Goal: Information Seeking & Learning: Learn about a topic

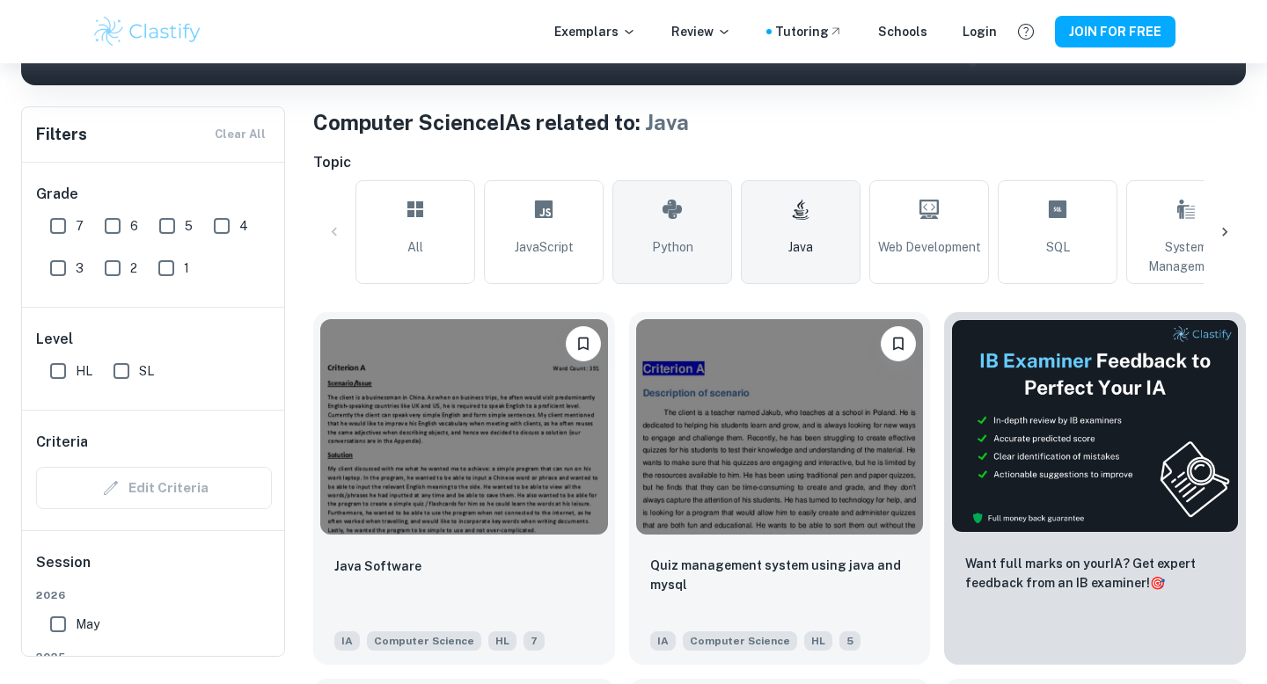
scroll to position [325, 0]
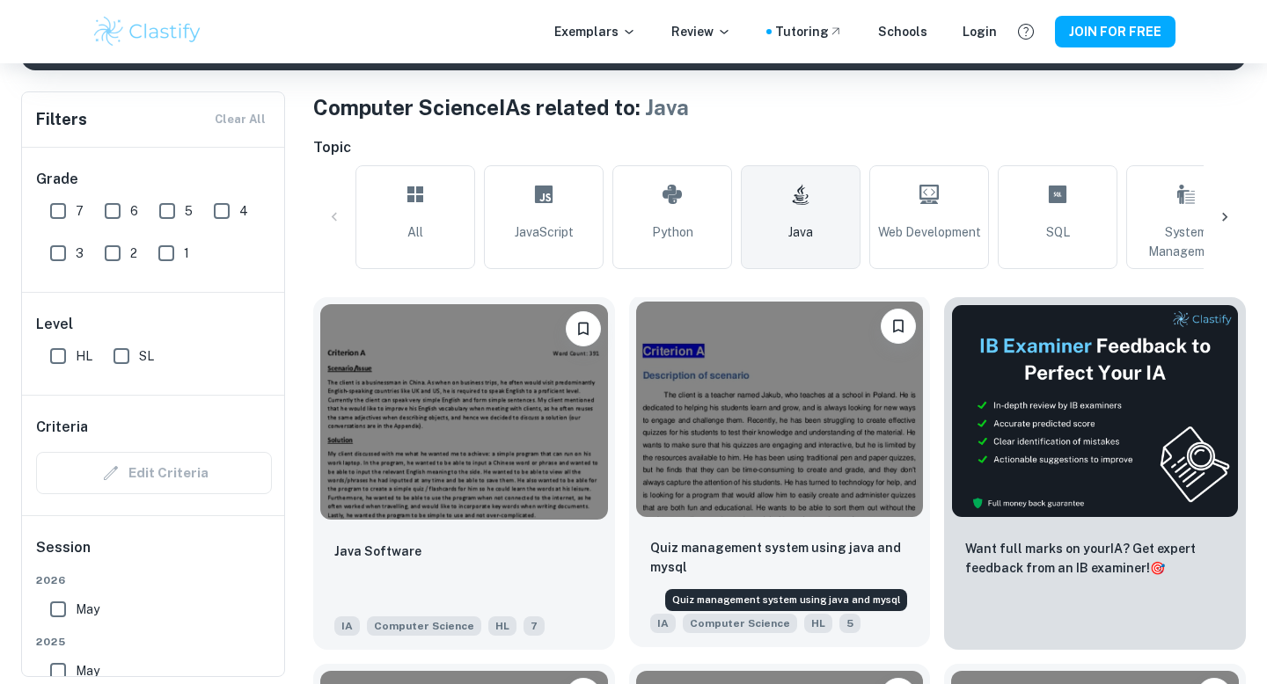
click at [716, 557] on p "Quiz management system using java and mysql" at bounding box center [779, 557] width 259 height 39
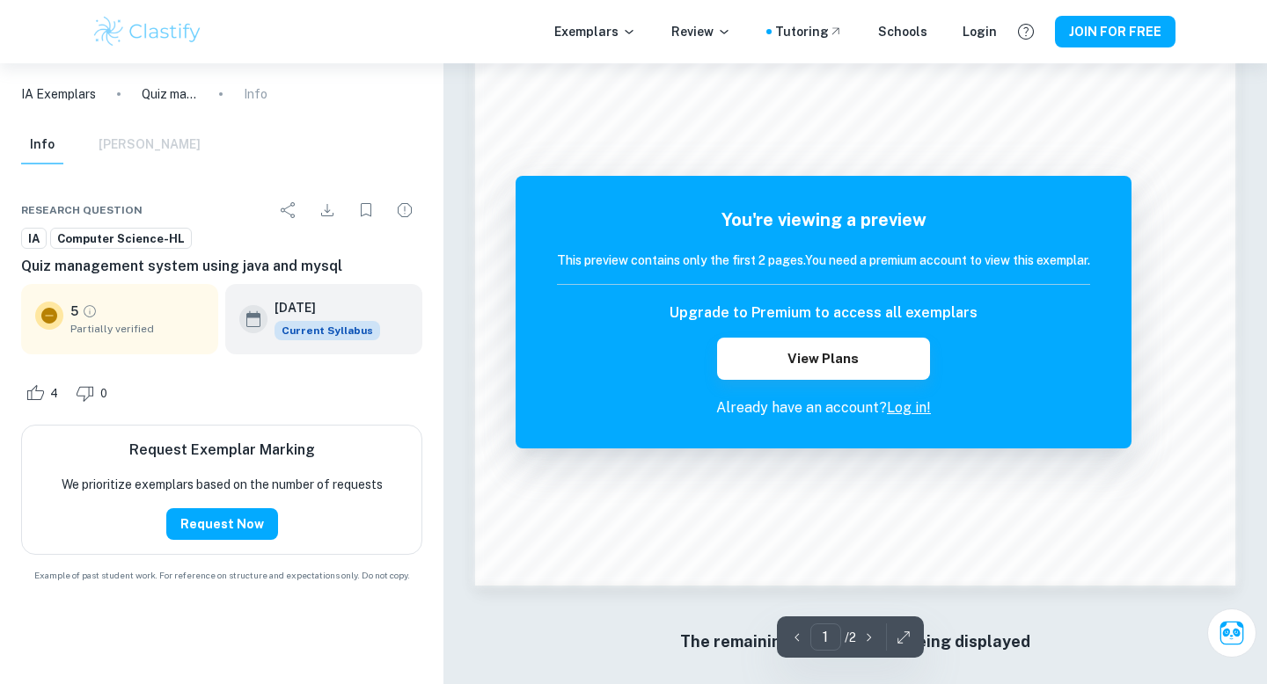
scroll to position [1675, 0]
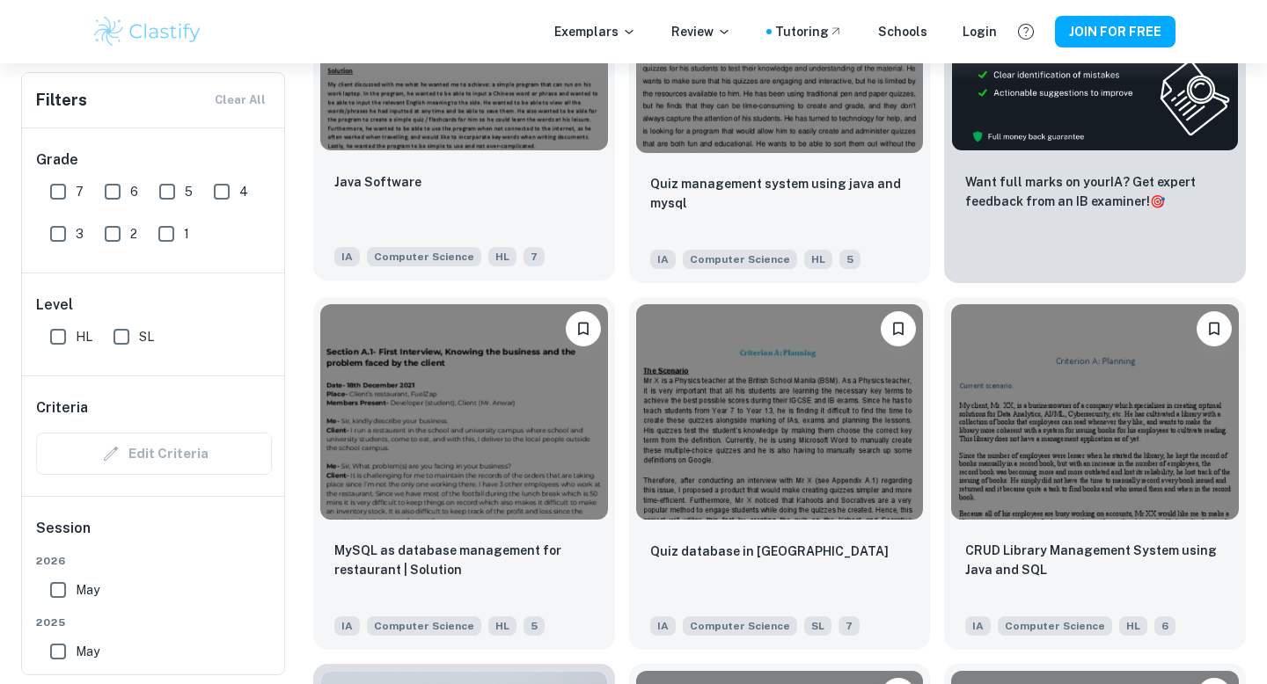
scroll to position [705, 0]
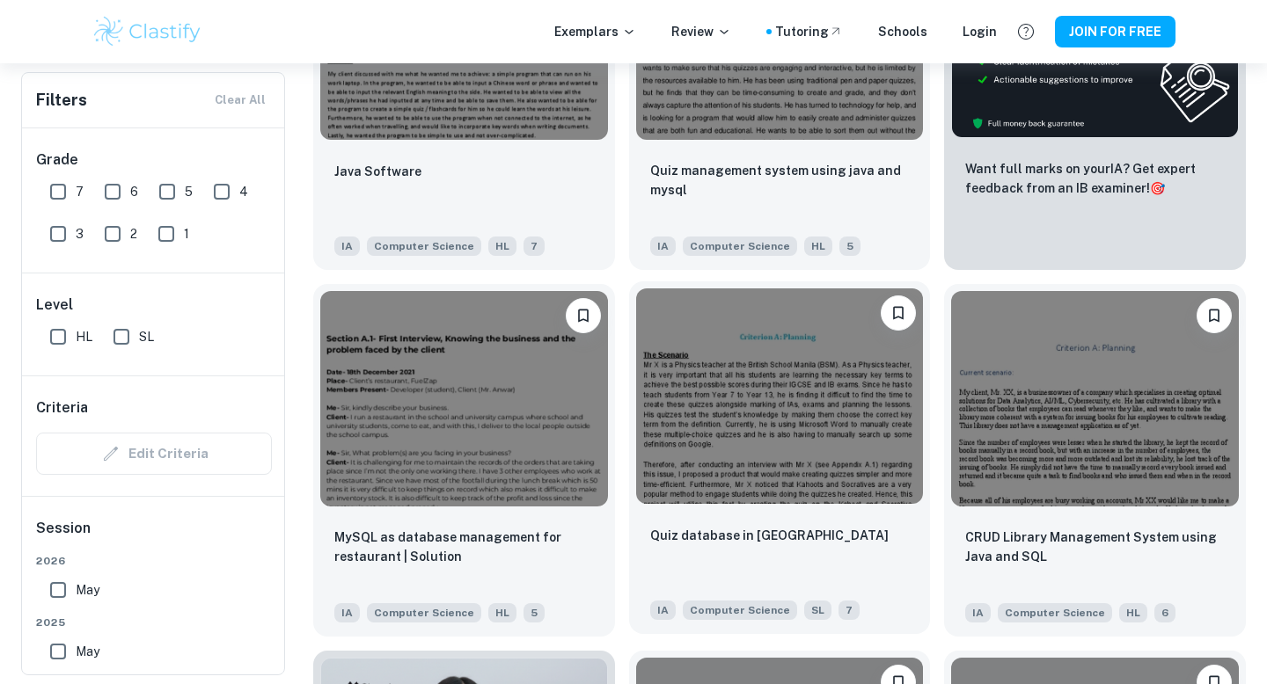
click at [748, 421] on img at bounding box center [780, 395] width 288 height 215
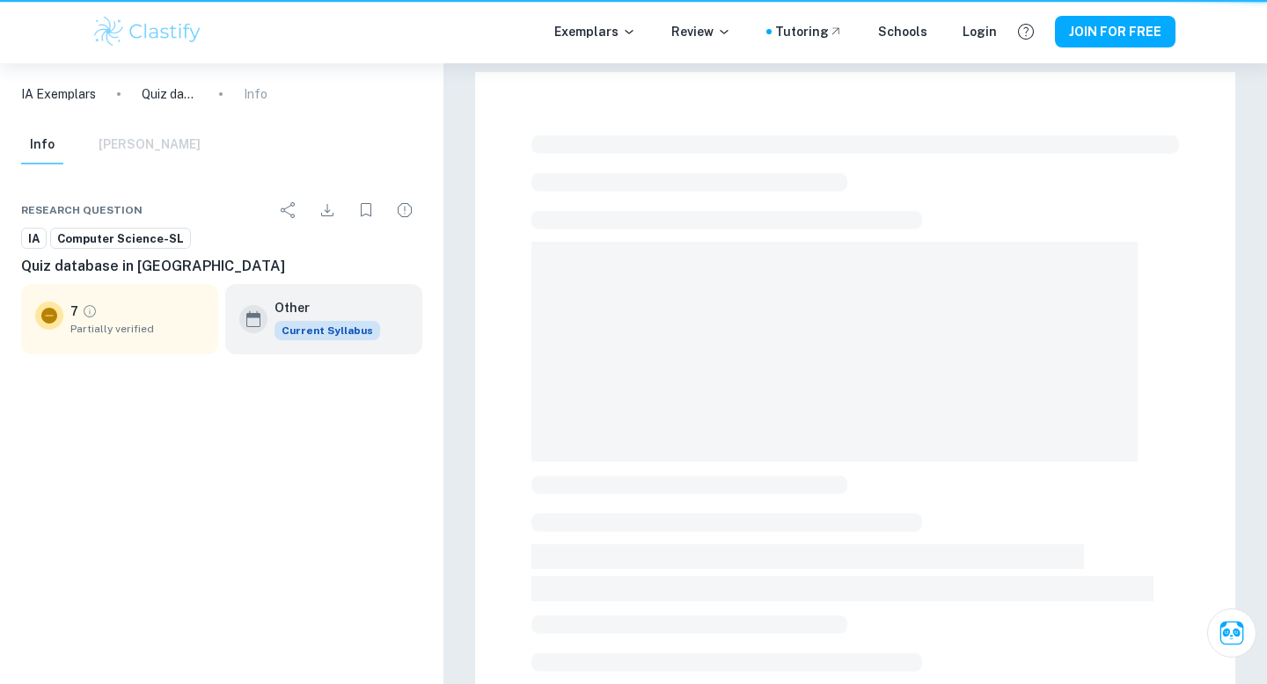
click at [748, 421] on span at bounding box center [834, 352] width 606 height 220
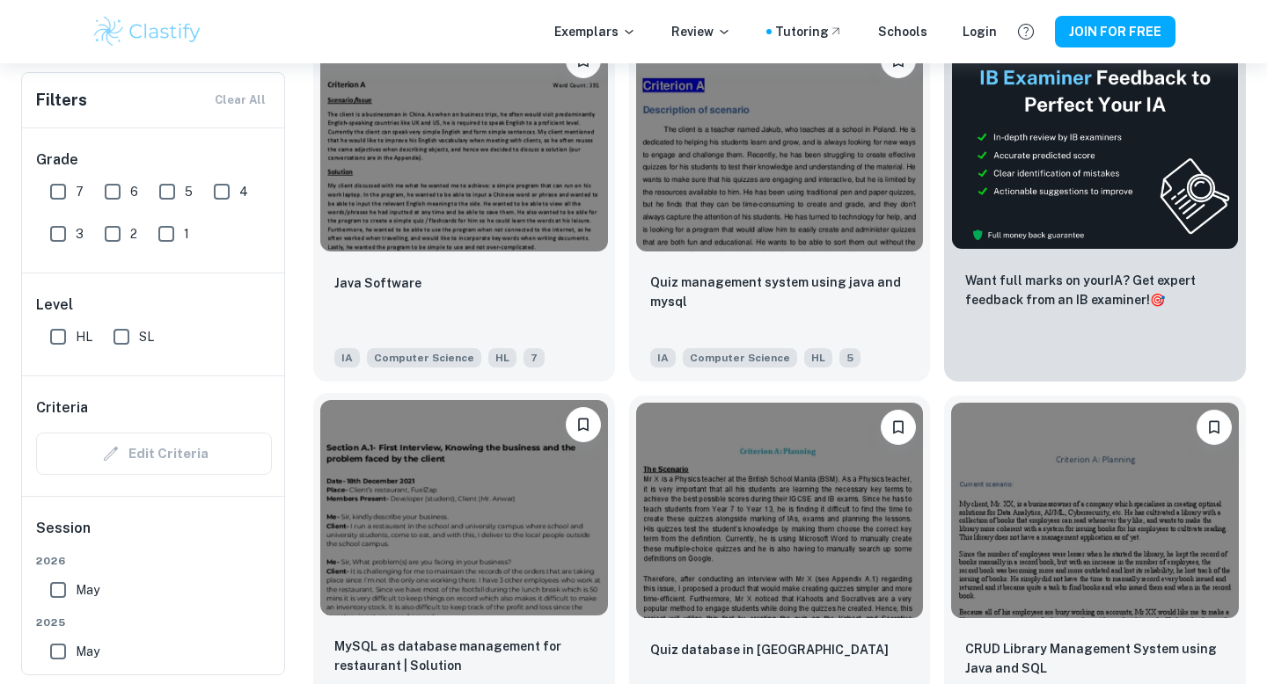
scroll to position [418, 0]
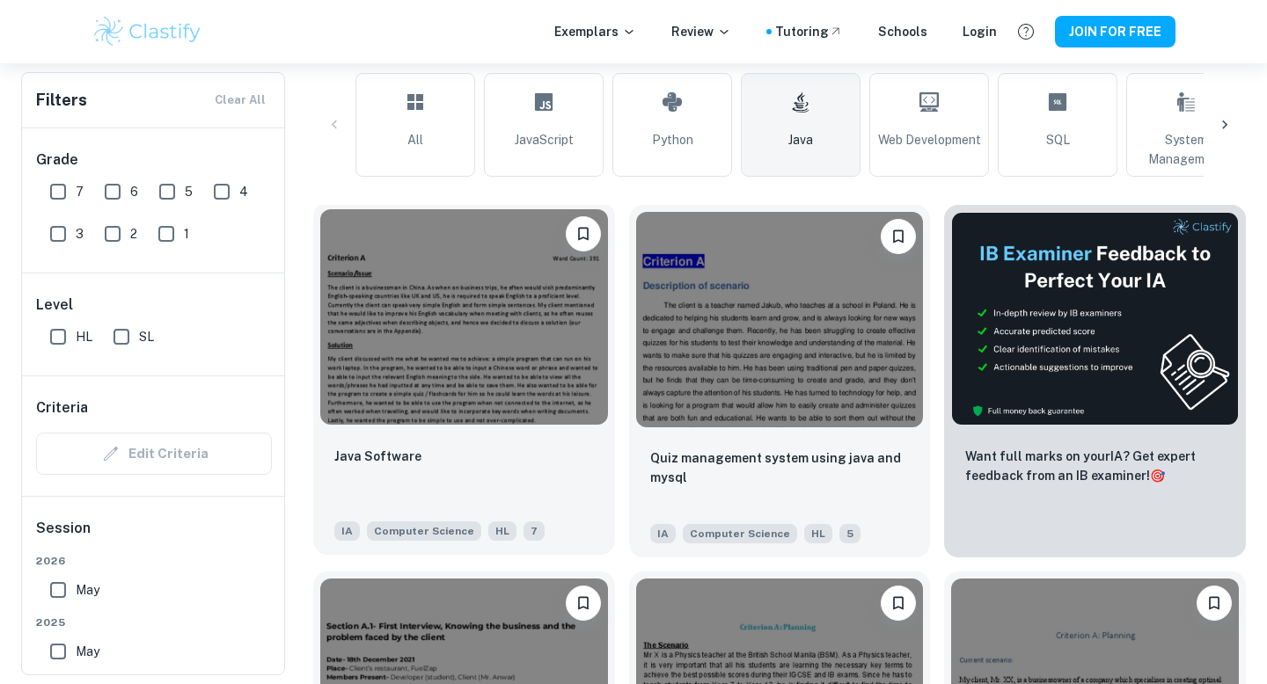
click at [487, 325] on img at bounding box center [464, 316] width 288 height 215
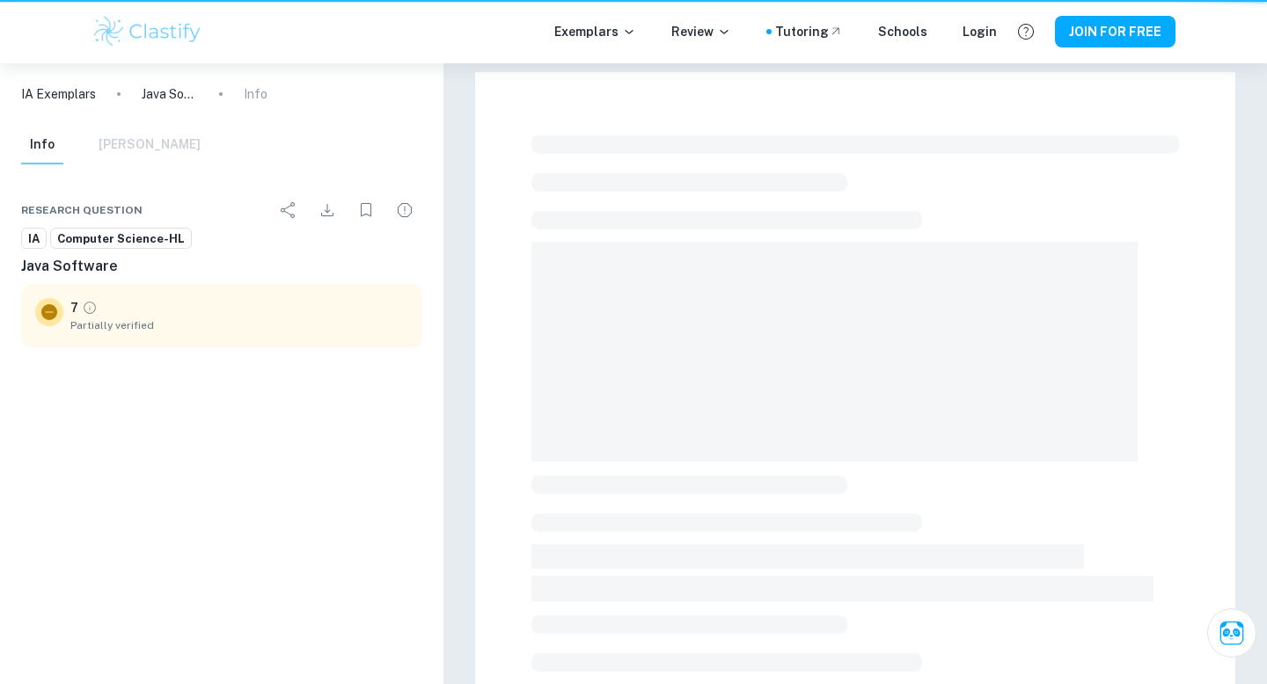
click at [487, 325] on div at bounding box center [855, 610] width 760 height 1076
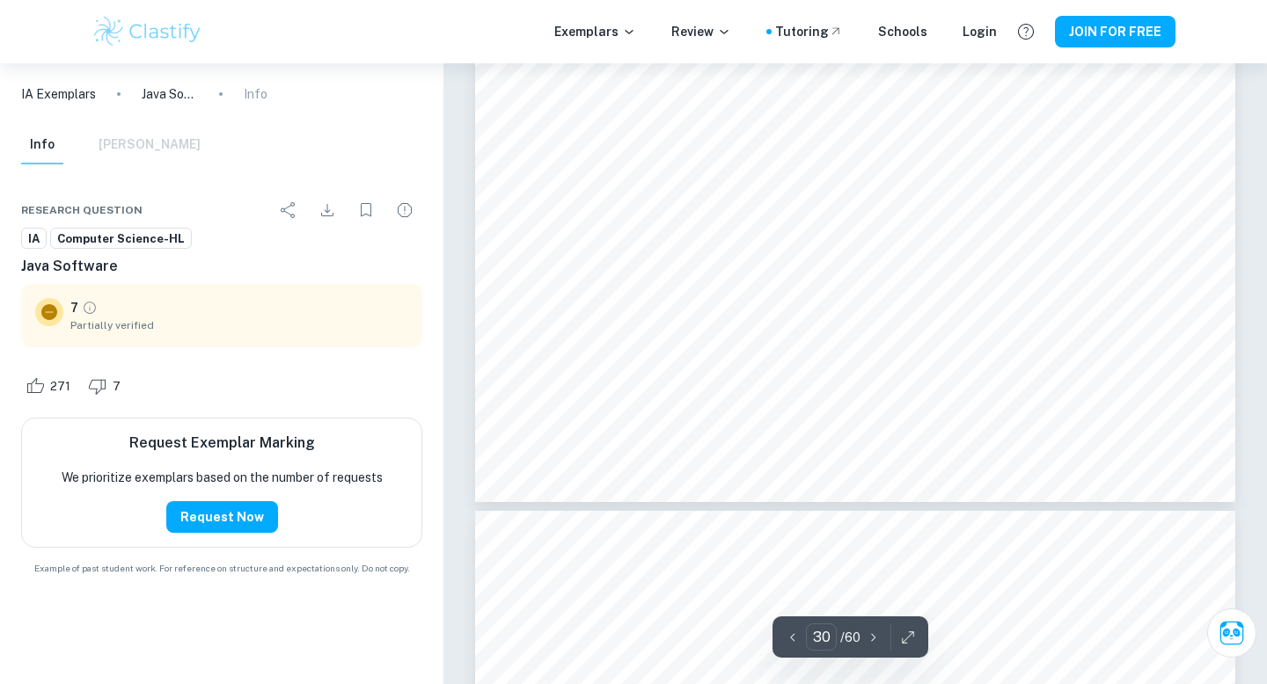
scroll to position [32794, 0]
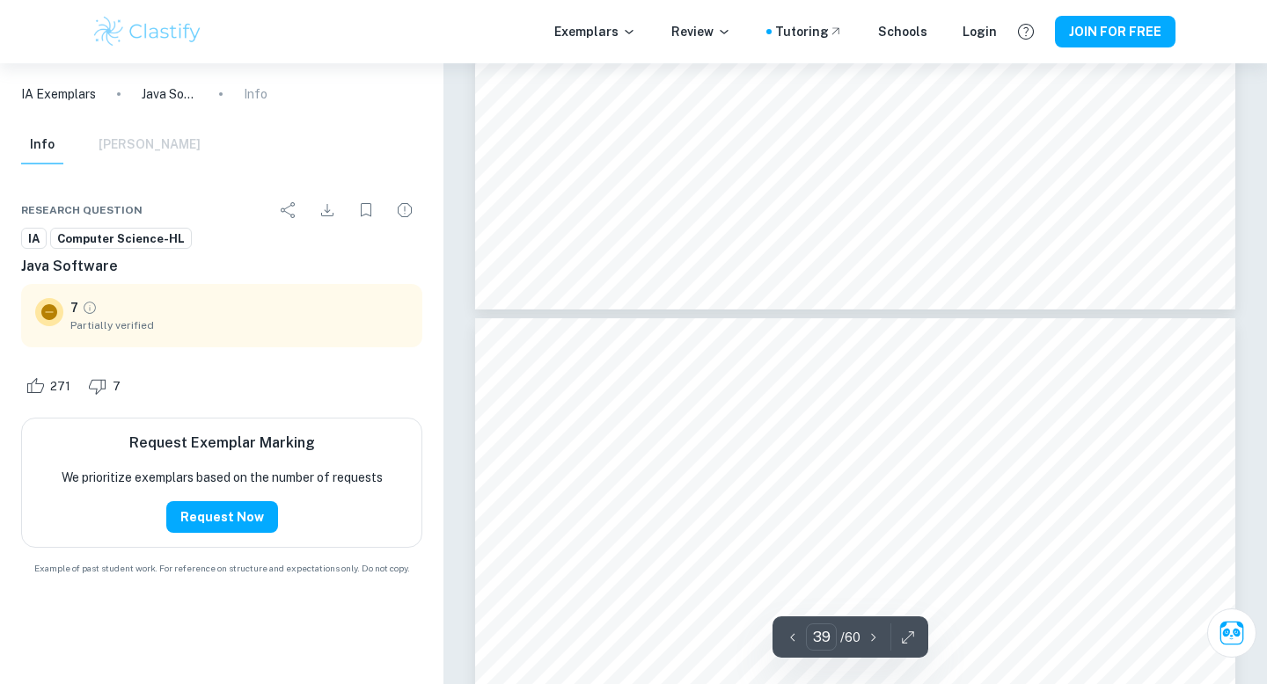
type input "40"
